Goal: Complete application form: Complete application form

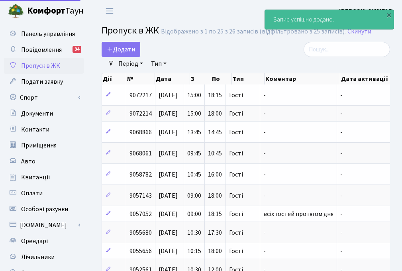
select select "25"
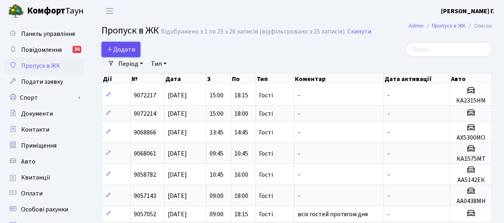
click at [118, 49] on span "Додати" at bounding box center [121, 49] width 28 height 9
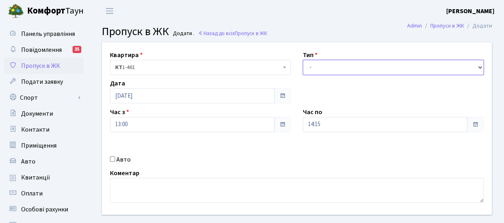
drag, startPoint x: 326, startPoint y: 63, endPoint x: 322, endPoint y: 74, distance: 11.5
click at [326, 63] on select "- Доставка Таксі Гості Сервіс" at bounding box center [393, 67] width 181 height 15
select select "3"
click at [303, 60] on select "- Доставка Таксі Гості Сервіс" at bounding box center [393, 67] width 181 height 15
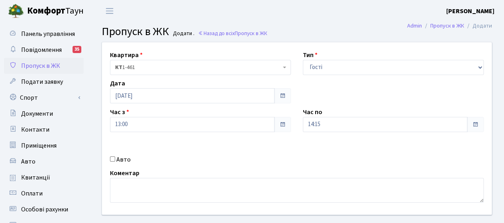
click at [116, 161] on label "Авто" at bounding box center [123, 160] width 14 height 10
click at [115, 161] on input "Авто" at bounding box center [112, 158] width 5 height 5
checkbox input "true"
click at [316, 163] on div "Квартира <b>КТ</b>&nbsp;&nbsp;&nbsp;&nbsp;1-461 КТ 1-461 Тип - Доставка Таксі Г…" at bounding box center [297, 128] width 402 height 172
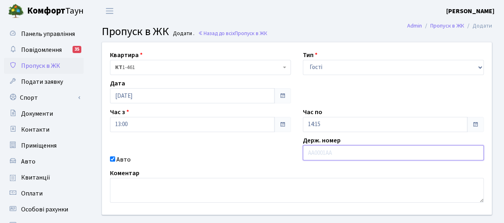
click at [319, 156] on input "text" at bounding box center [393, 152] width 181 height 15
type input "КА4814КЕ"
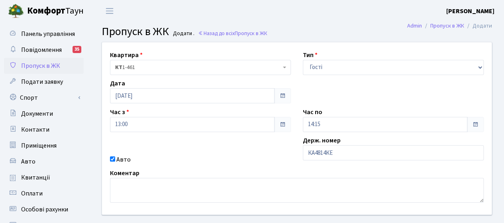
click at [228, 163] on div "Авто" at bounding box center [200, 160] width 193 height 10
click at [353, 126] on input "14:15" at bounding box center [385, 124] width 165 height 15
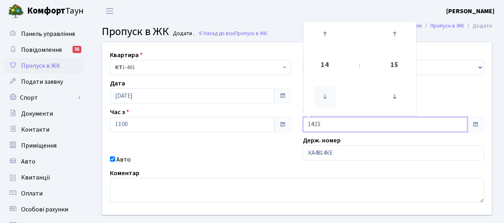
click at [324, 99] on icon at bounding box center [325, 97] width 22 height 22
click at [324, 98] on icon at bounding box center [325, 97] width 22 height 22
click at [327, 33] on icon at bounding box center [325, 34] width 22 height 22
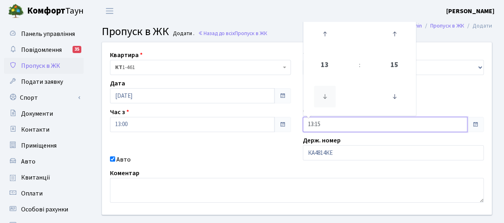
click at [328, 98] on icon at bounding box center [325, 97] width 22 height 22
click at [324, 28] on icon at bounding box center [325, 34] width 22 height 22
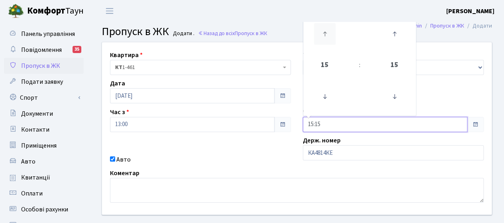
type input "16:15"
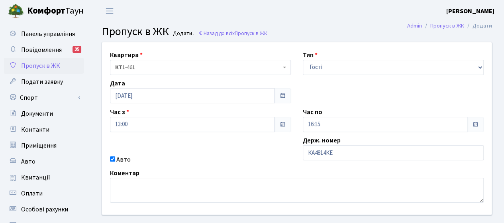
click at [240, 151] on div "Квартира <b>КТ</b>&nbsp;&nbsp;&nbsp;&nbsp;1-461 КТ 1-461 Тип - Доставка Таксі Г…" at bounding box center [297, 128] width 402 height 172
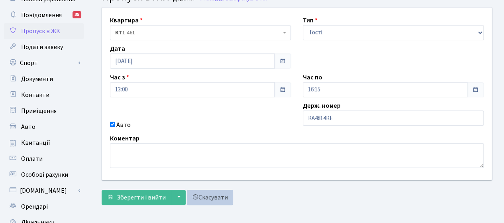
scroll to position [80, 0]
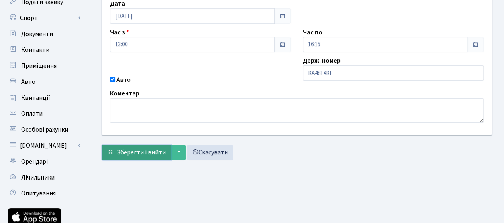
click at [139, 154] on span "Зберегти і вийти" at bounding box center [141, 152] width 49 height 9
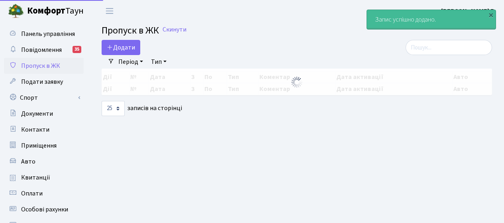
select select "25"
